Goal: Communication & Community: Answer question/provide support

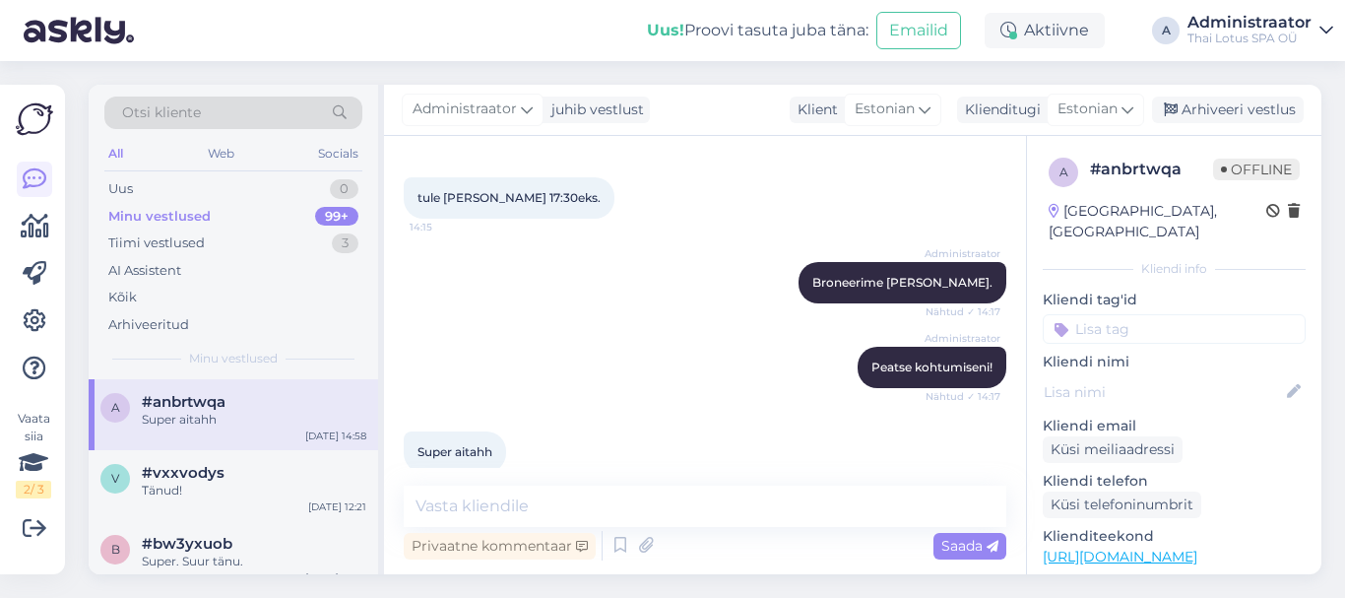
scroll to position [586, 0]
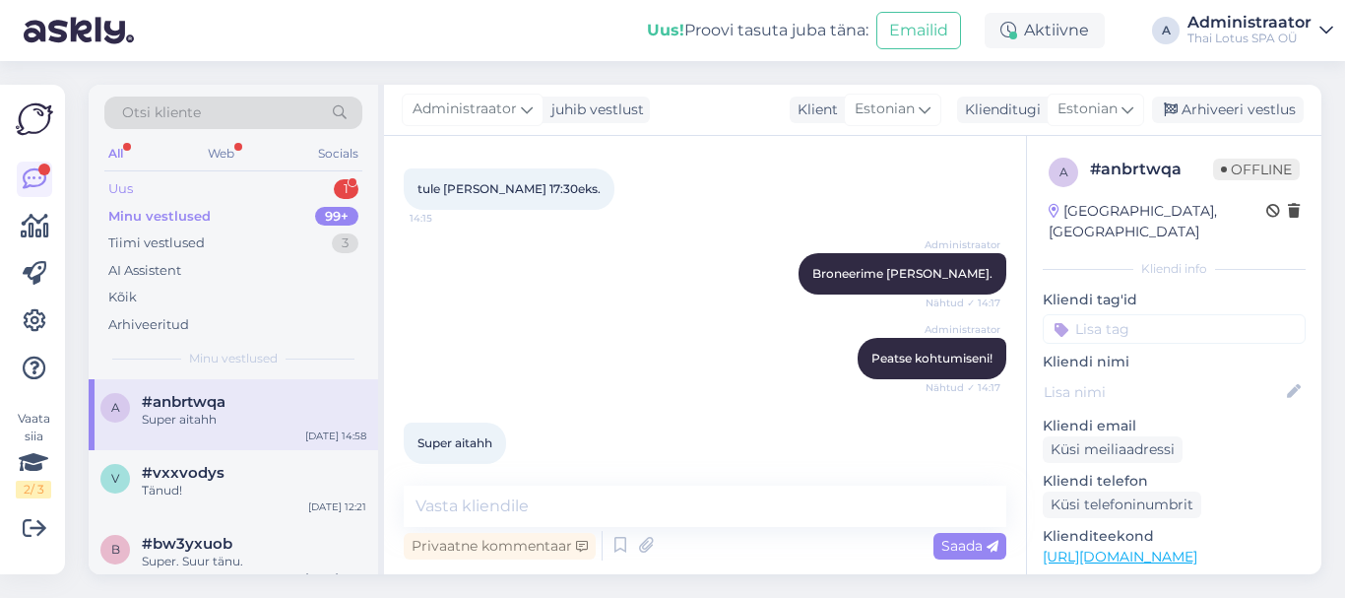
click at [120, 189] on div "Uus" at bounding box center [120, 189] width 25 height 20
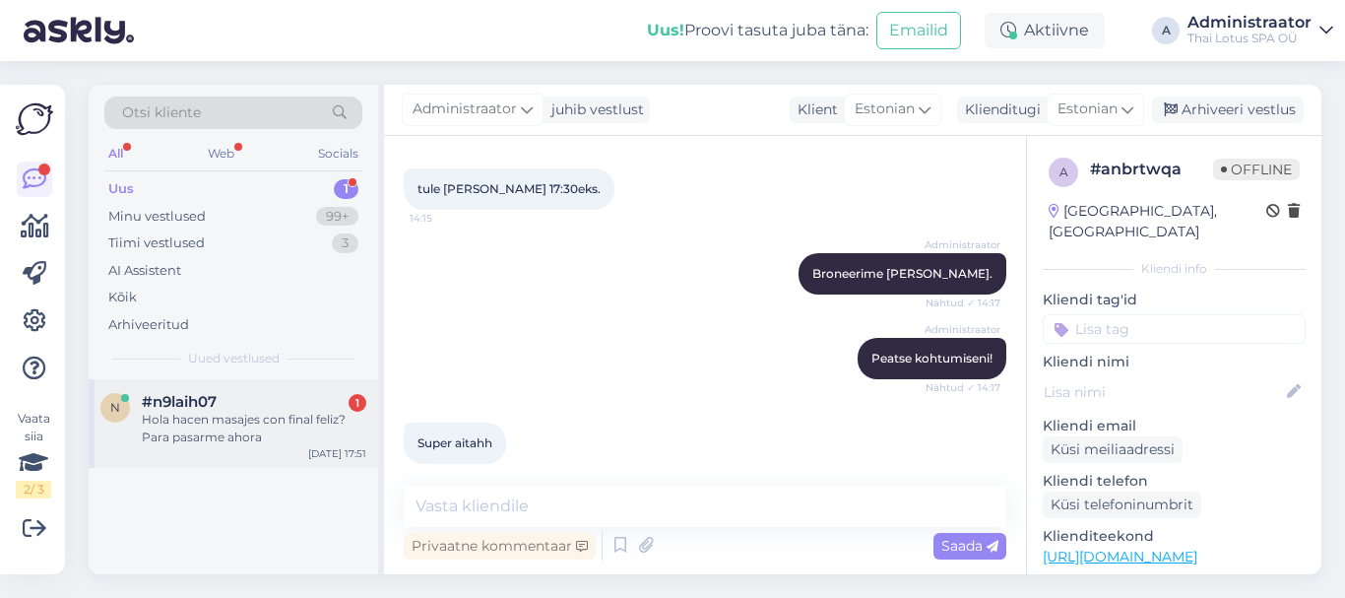
click at [243, 432] on div "Hola hacen masajes con final feliz? Para pasarme ahora" at bounding box center [254, 428] width 225 height 35
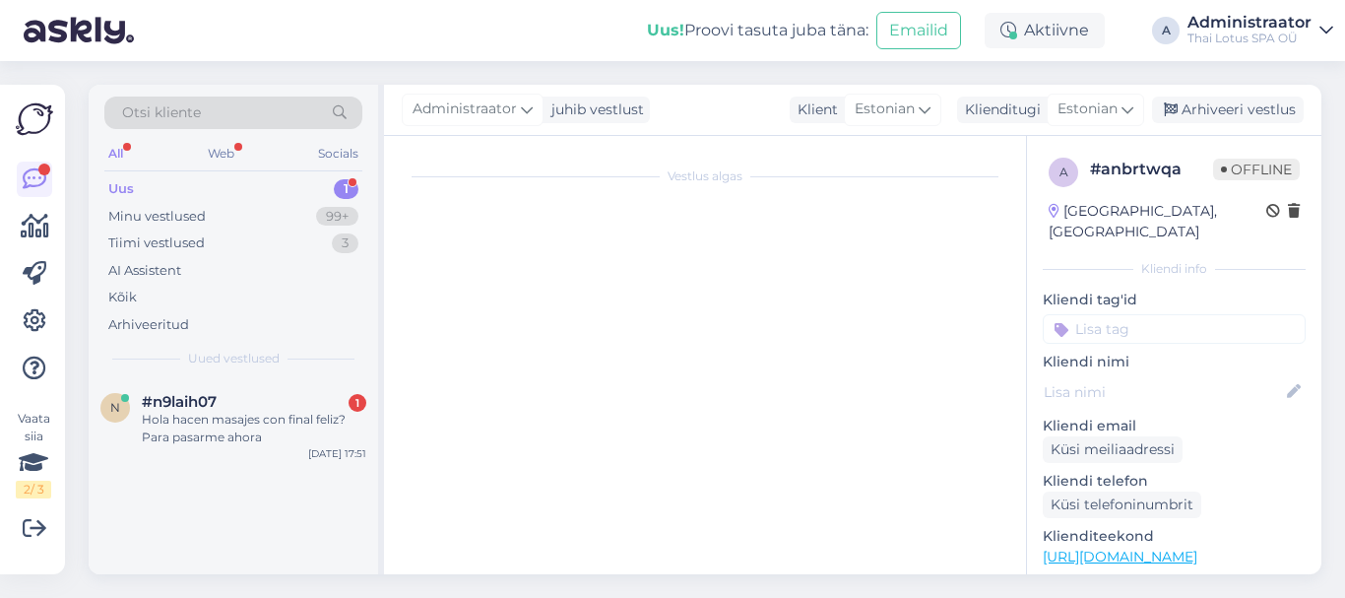
scroll to position [0, 0]
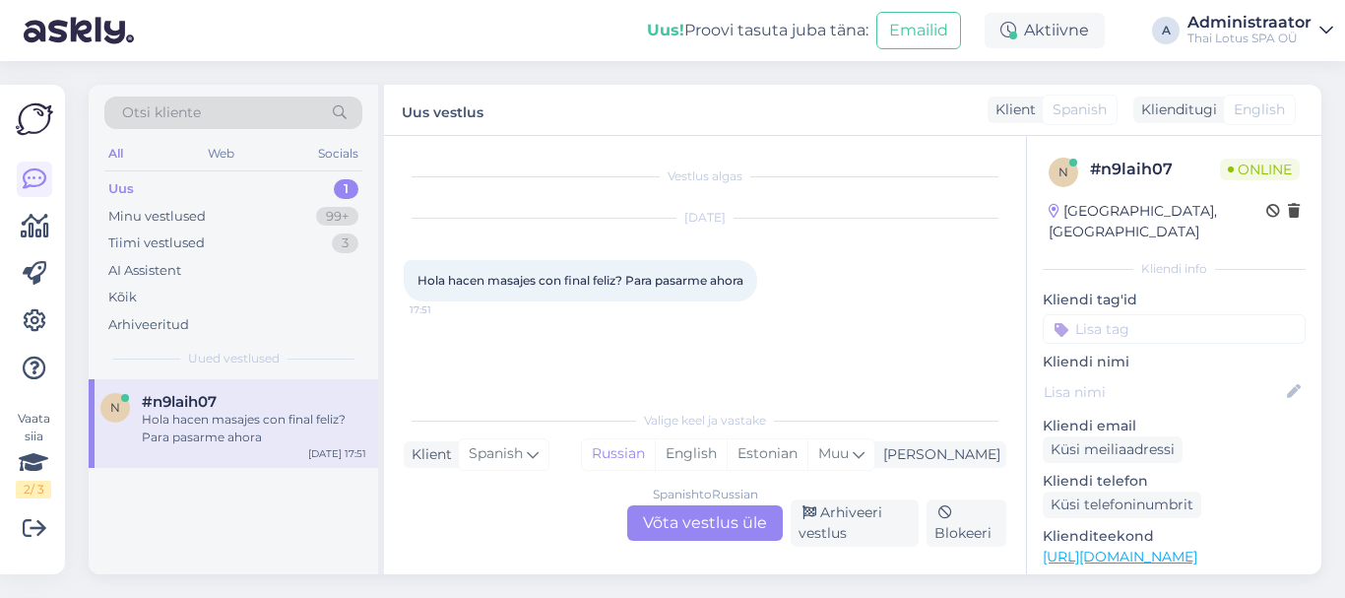
click at [731, 522] on div "Spanish to Russian Võta vestlus üle" at bounding box center [705, 522] width 156 height 35
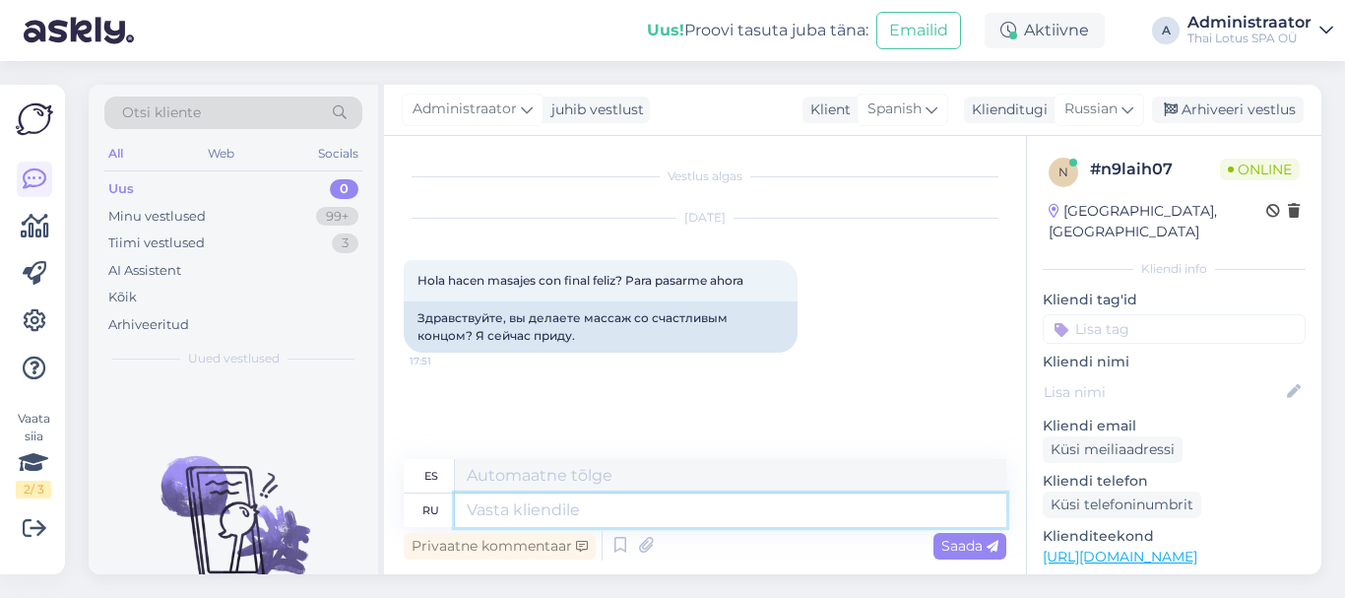
click at [816, 510] on textarea at bounding box center [731, 509] width 552 height 33
type textarea "Hello!"
type textarea "Hola"
type textarea "Hello!"
type textarea "¡Hola!"
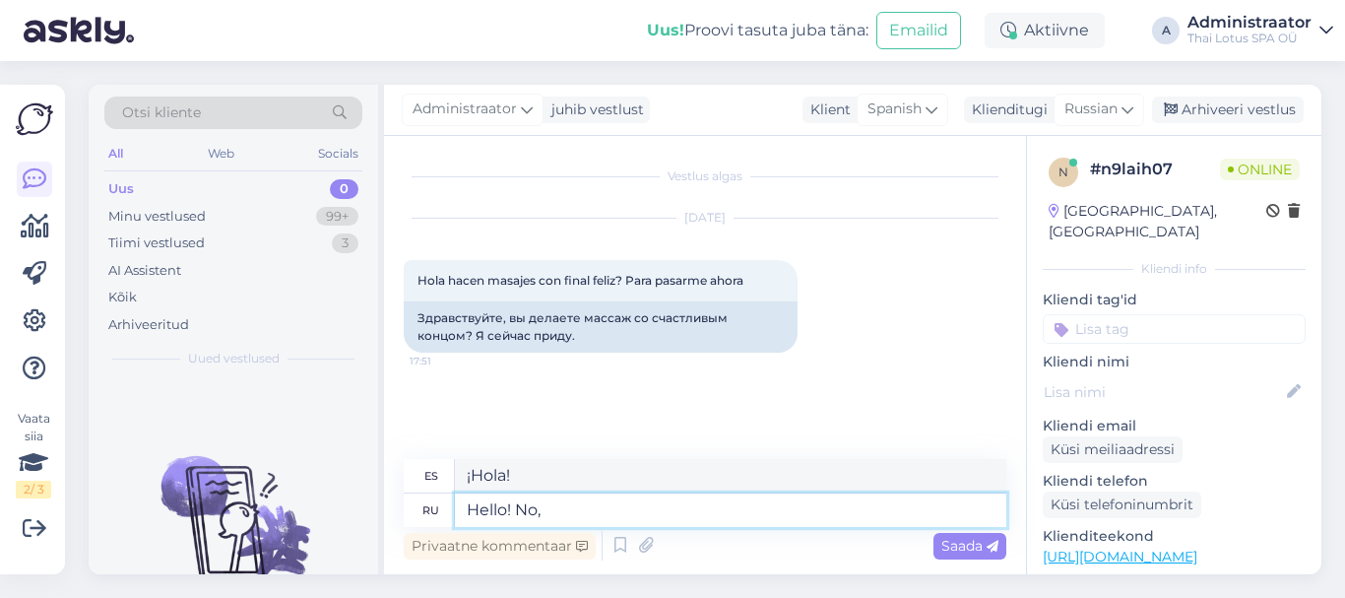
type textarea "Hello! No,"
type textarea "¡Hola! No,"
type textarea "Hello! No, we"
type textarea "¡Hola! No, nosotros"
type textarea "Hello! No, we have"
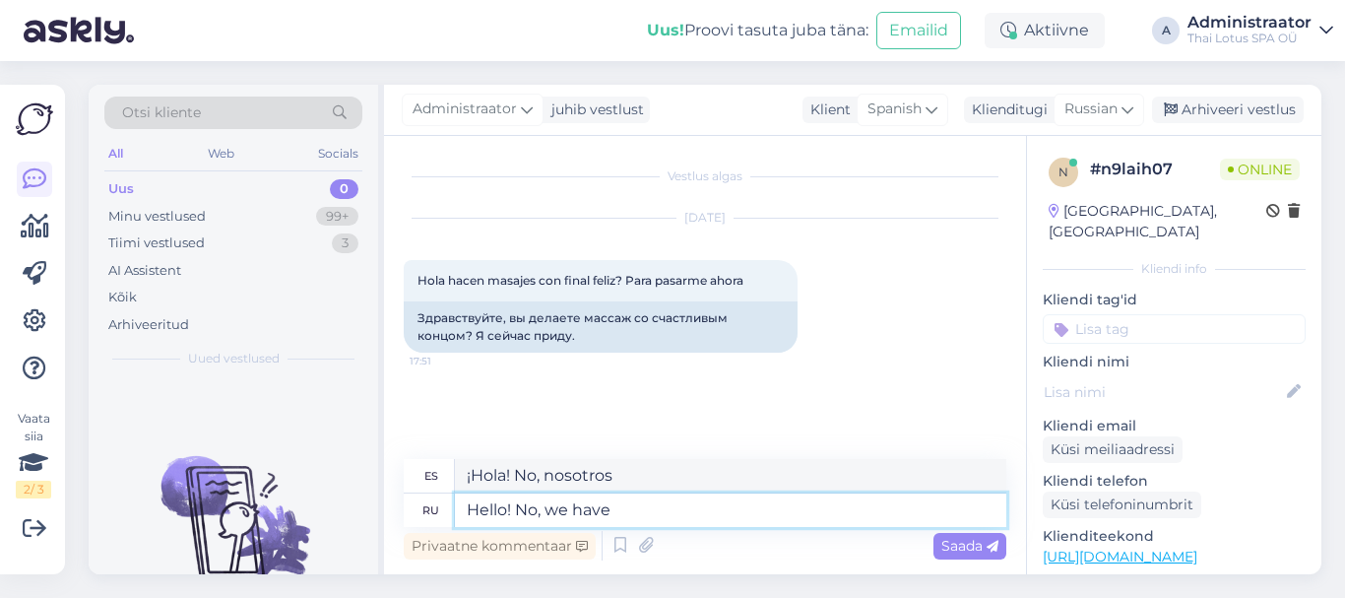
type textarea "¡Hola! No, tenemos"
type textarea "Hello! No, we have just"
type textarea "¡Hola! No, solo tenemos"
type textarea "Hello! No, we have just re"
type textarea "¡Hola! No, solo re"
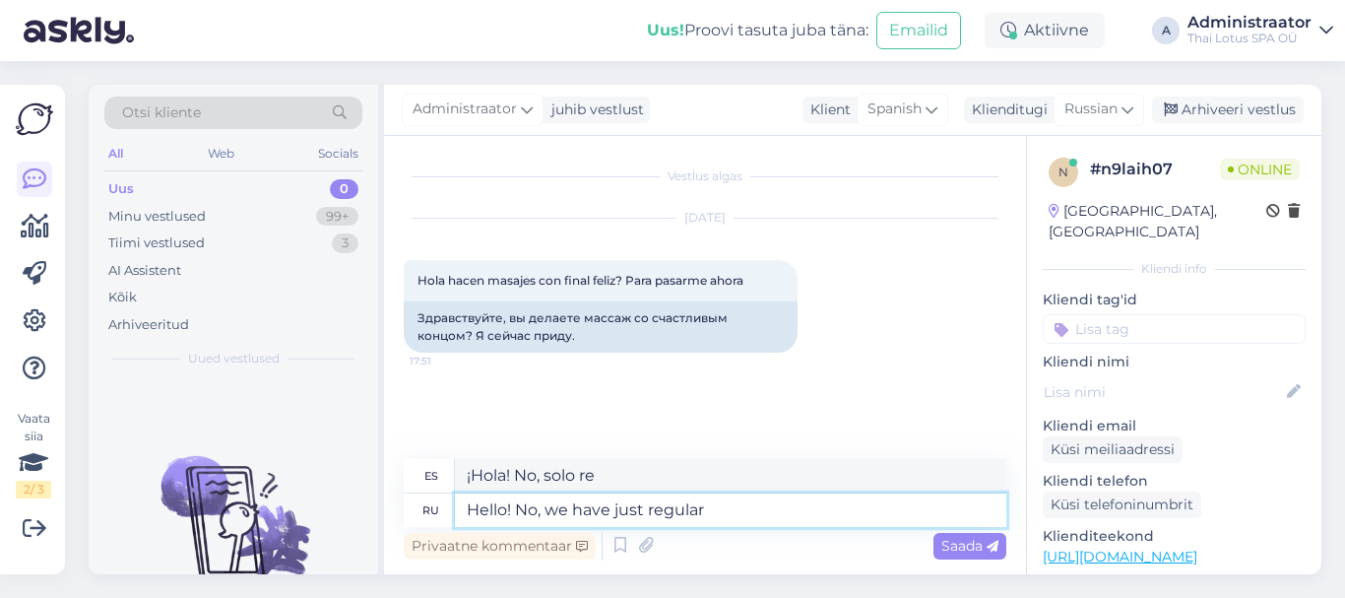
type textarea "Hello! No, we have just regular"
type textarea "¡Hola! No, solo tenemos regulares."
type textarea "Hello! No, we have just regular ,assages"
type textarea "¡Hola! No, solo tenemos mensajes regulares."
type textarea "Hello! No, we have just regular"
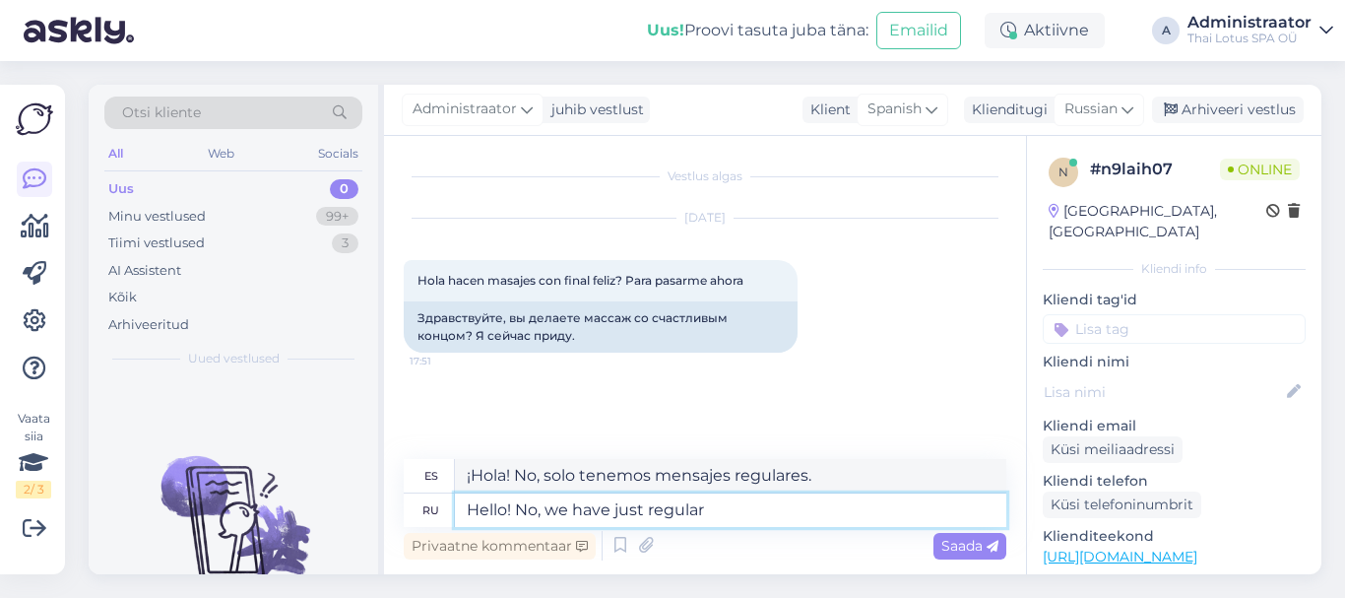
type textarea "¡Hola! No, solo tenemos regulares."
type textarea "Hello! No, we have just regular massages"
type textarea "¡Hola! No, solo tenemos masajes regulares."
type textarea "Hello! No, we have just regular massages."
type textarea "¡Hola! No, solo ofrecemos masajes regulares."
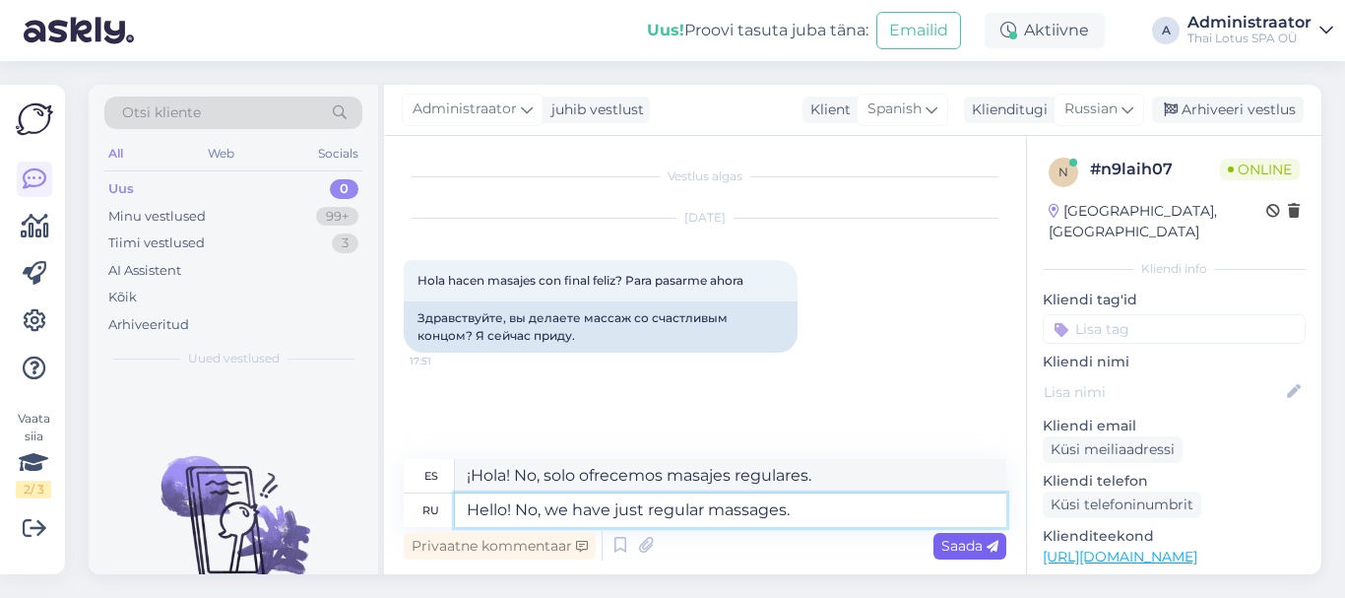
type textarea "Hello! No, we have just regular massages."
click at [970, 547] on span "Saada" at bounding box center [970, 546] width 57 height 18
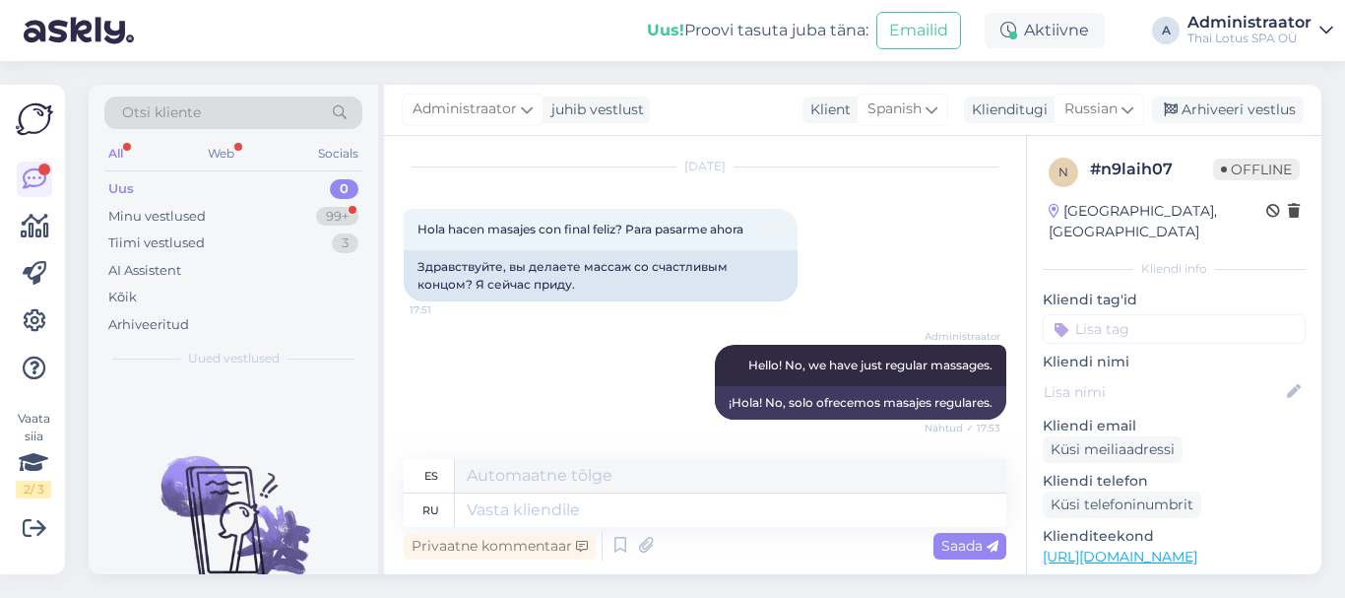
scroll to position [169, 0]
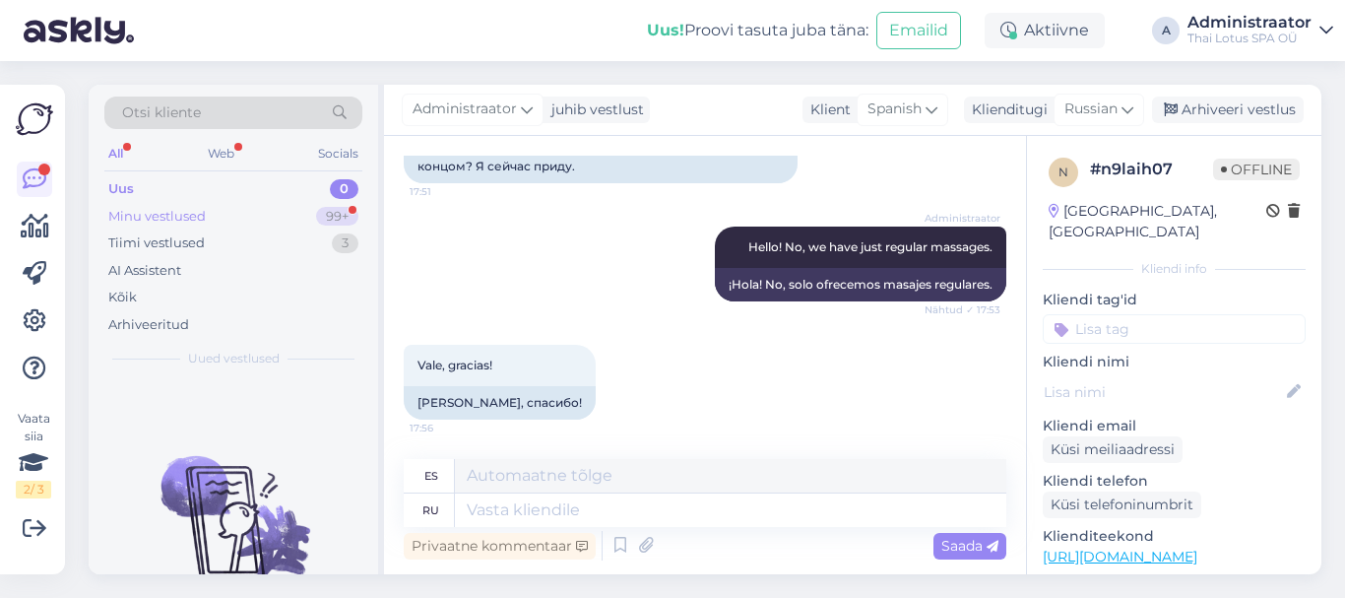
click at [332, 213] on div "99+" at bounding box center [337, 217] width 42 height 20
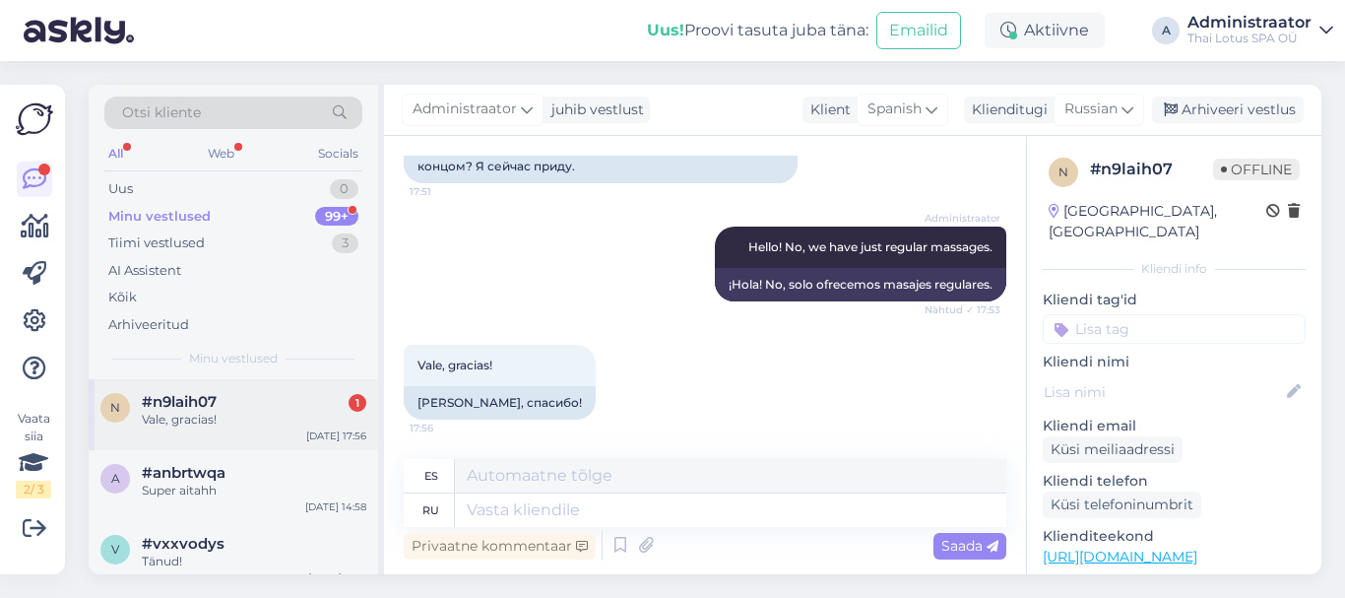
click at [248, 413] on div "Vale, gracias!" at bounding box center [254, 420] width 225 height 18
